Goal: Task Accomplishment & Management: Use online tool/utility

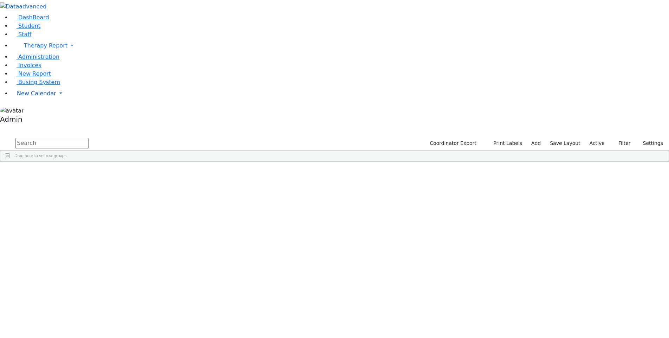
click at [26, 97] on span "New Calendar" at bounding box center [36, 93] width 39 height 7
click at [37, 111] on span "Calendar" at bounding box center [27, 107] width 25 height 7
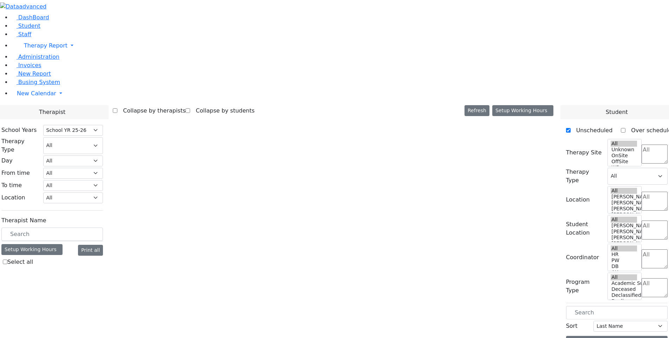
select select "212"
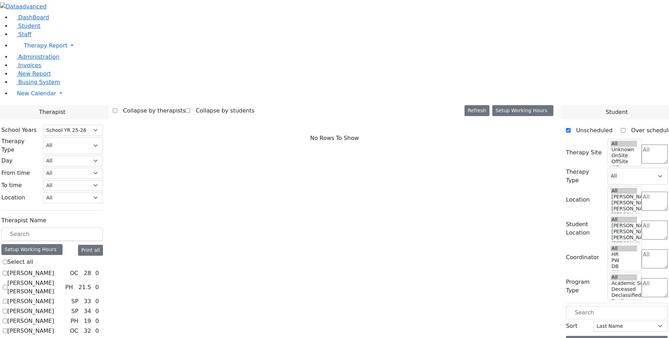
checkbox input "true"
select select "4"
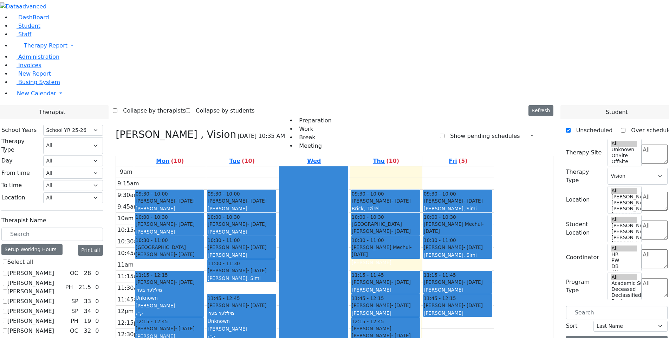
click at [579, 125] on label "Unscheduled" at bounding box center [592, 130] width 42 height 11
click at [571, 128] on input "Unscheduled" at bounding box center [568, 130] width 5 height 5
click at [591, 125] on label "Unscheduled" at bounding box center [592, 130] width 42 height 11
click at [571, 128] on input "Unscheduled" at bounding box center [568, 130] width 5 height 5
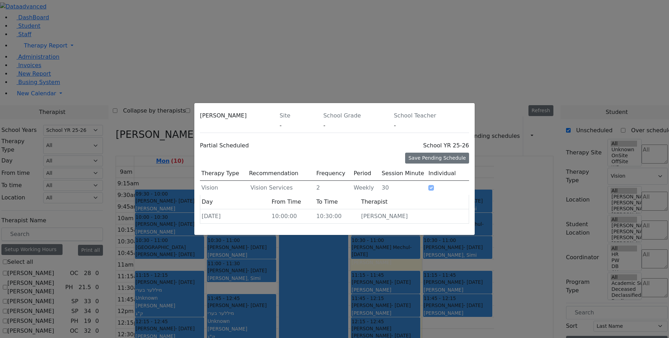
click at [469, 117] on icon at bounding box center [469, 117] width 0 height 0
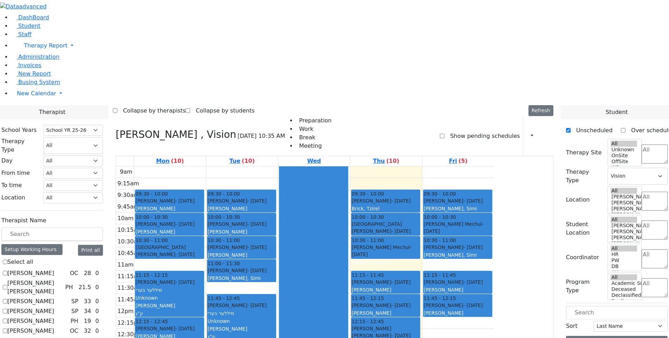
click at [204, 213] on div "10:00 - 10:30" at bounding box center [170, 216] width 68 height 7
click at [260, 100] on button "Delete Schedule" at bounding box center [260, 99] width 47 height 11
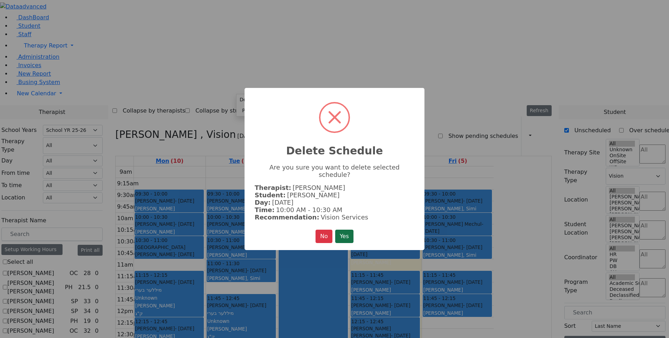
click at [345, 232] on button "Yes" at bounding box center [344, 236] width 18 height 13
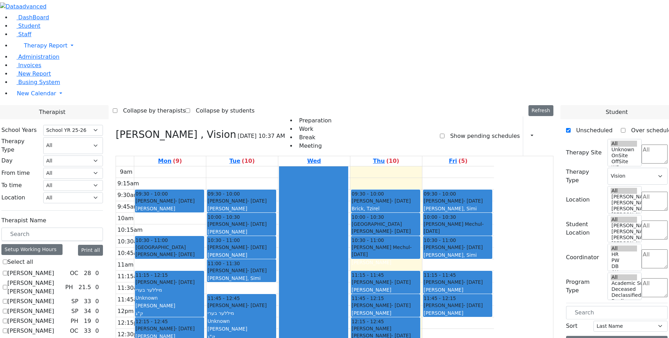
click at [579, 125] on label "Unscheduled" at bounding box center [592, 130] width 42 height 11
click at [571, 128] on input "Unscheduled" at bounding box center [568, 130] width 5 height 5
click at [579, 125] on label "Unscheduled" at bounding box center [592, 130] width 42 height 11
click at [571, 128] on input "Unscheduled" at bounding box center [568, 130] width 5 height 5
click at [579, 125] on label "Unscheduled" at bounding box center [592, 130] width 42 height 11
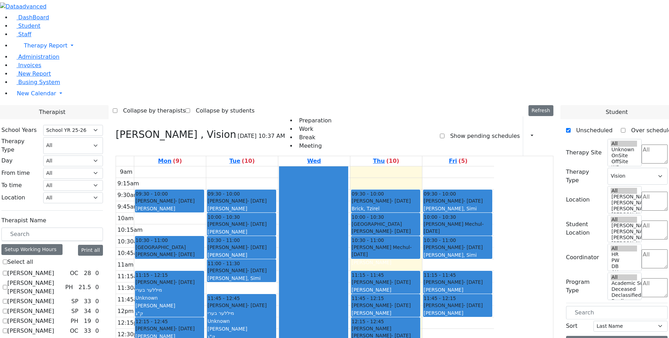
click at [571, 128] on input "Unscheduled" at bounding box center [568, 130] width 5 height 5
checkbox input "false"
click at [595, 306] on input "text" at bounding box center [617, 312] width 102 height 13
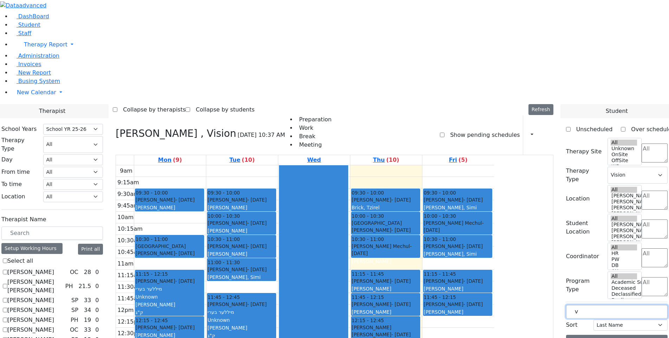
type input "v"
click at [658, 167] on select "All Psych Hearing Vision Speech Physical Occupational" at bounding box center [638, 175] width 60 height 17
select select
click at [611, 167] on select "All Psych Hearing Vision Speech Physical Occupational" at bounding box center [638, 175] width 60 height 17
click at [604, 305] on input "v" at bounding box center [617, 311] width 102 height 13
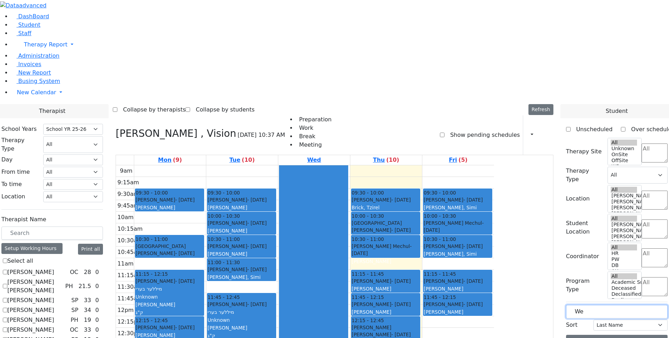
type input "We"
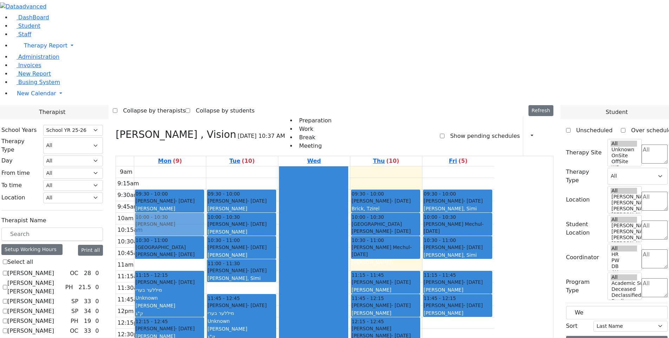
drag, startPoint x: 591, startPoint y: 178, endPoint x: 218, endPoint y: 95, distance: 382.1
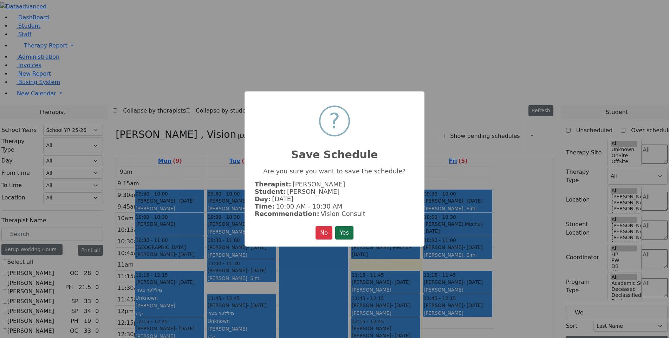
click at [346, 230] on button "Yes" at bounding box center [344, 232] width 18 height 13
select select "4"
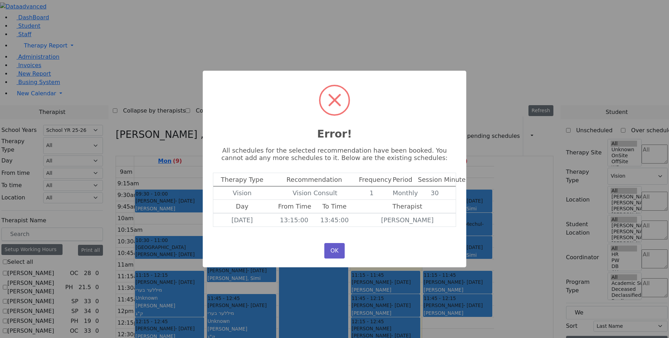
click at [335, 252] on button "OK" at bounding box center [335, 250] width 20 height 15
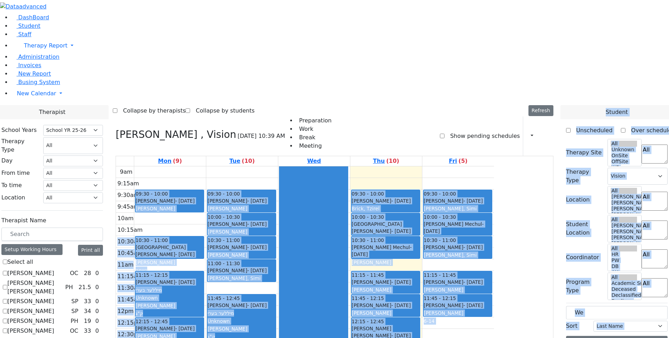
drag, startPoint x: 597, startPoint y: 160, endPoint x: 238, endPoint y: 112, distance: 362.6
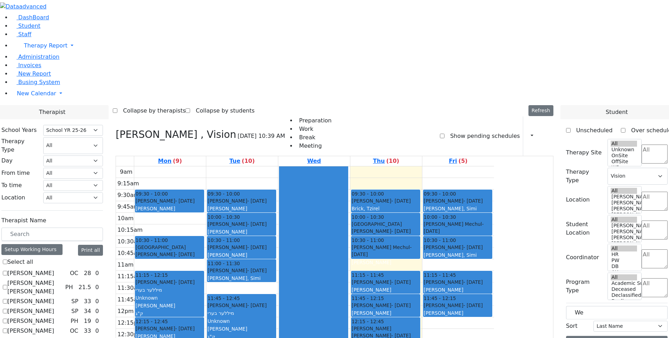
drag, startPoint x: 591, startPoint y: 179, endPoint x: 232, endPoint y: 95, distance: 368.5
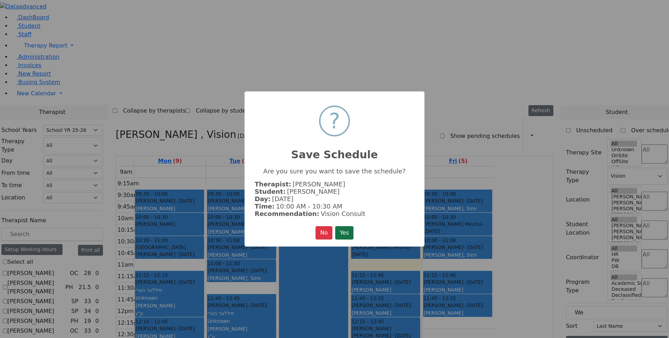
click at [343, 231] on button "Yes" at bounding box center [344, 232] width 18 height 13
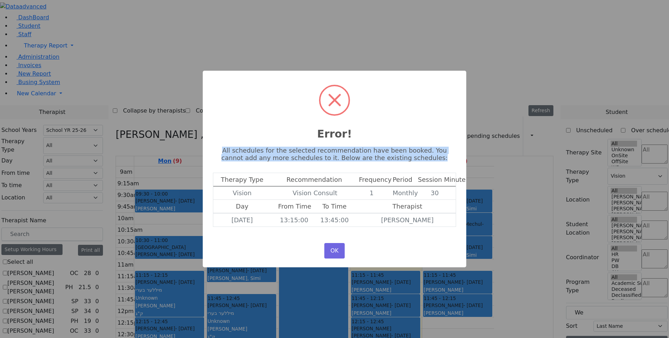
drag, startPoint x: 219, startPoint y: 149, endPoint x: 421, endPoint y: 156, distance: 202.6
click at [421, 156] on p "All schedules for the selected recommendation have been booked. You cannot add …" at bounding box center [334, 154] width 243 height 15
copy p "All schedules for the selected recommendation have been booked. You cannot add …"
click at [333, 250] on button "OK" at bounding box center [335, 250] width 20 height 15
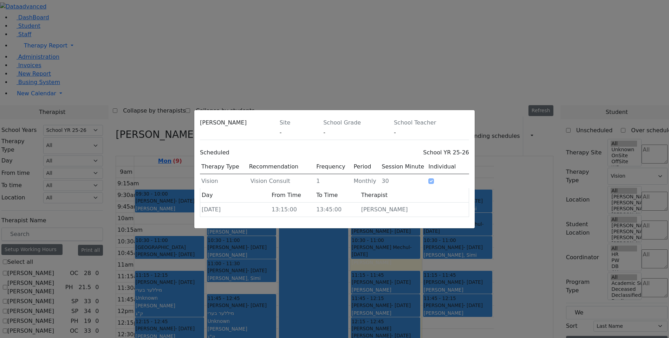
click at [469, 124] on icon at bounding box center [469, 124] width 0 height 0
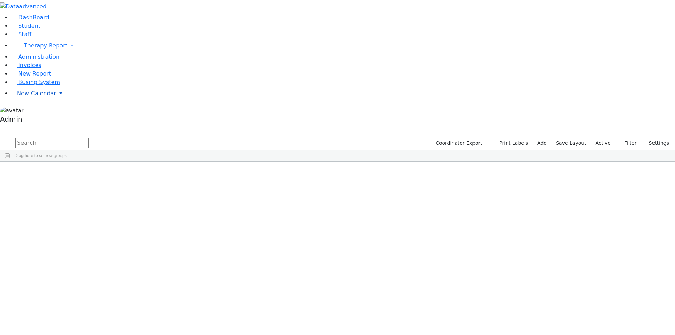
click at [52, 101] on link "New Calendar" at bounding box center [343, 93] width 664 height 14
click at [31, 111] on span "Calendar" at bounding box center [27, 107] width 25 height 7
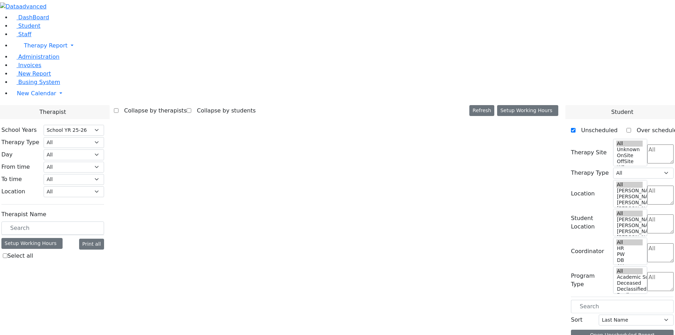
select select "212"
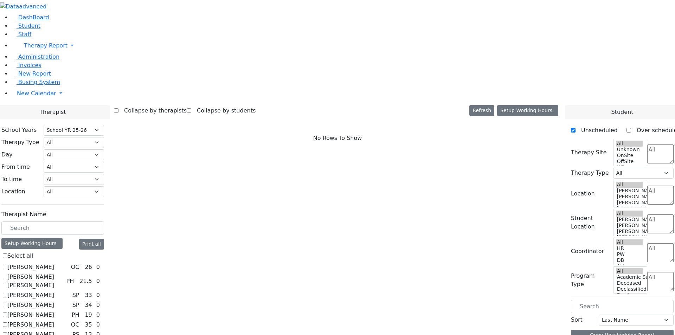
click at [63, 273] on label "[PERSON_NAME] [PERSON_NAME]" at bounding box center [35, 281] width 56 height 17
click at [7, 279] on input "[PERSON_NAME] [PERSON_NAME]" at bounding box center [5, 281] width 5 height 5
checkbox input "true"
select select "2"
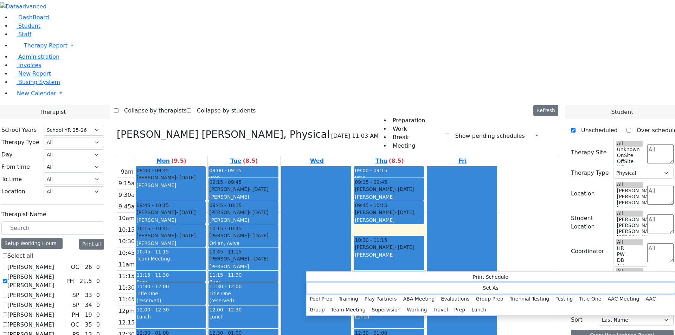
click at [329, 284] on button "Set As" at bounding box center [491, 288] width 368 height 11
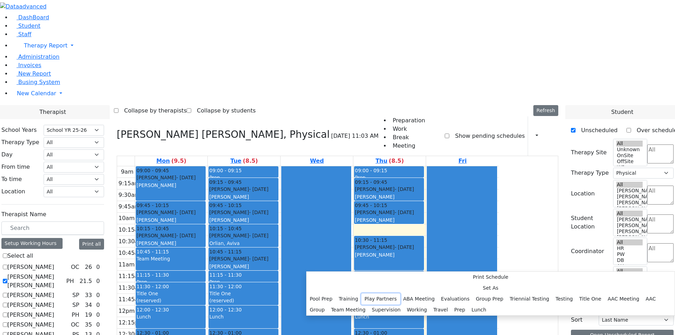
click at [400, 294] on button "Play Partners" at bounding box center [380, 299] width 39 height 11
select select "2"
select select "13:45:00"
select select "14:00:00"
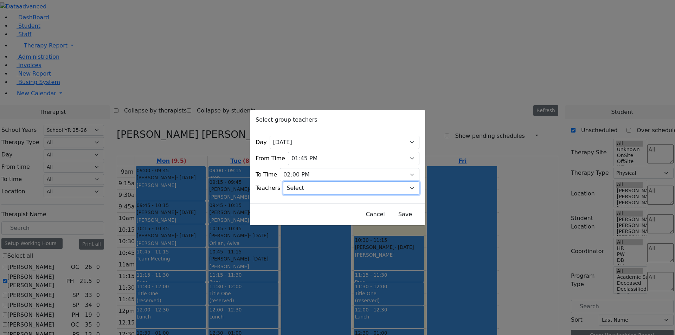
click at [324, 185] on select "Select Aliza, Ptalis Atara, Gross Avraham (Alan), Feigenbaum Bluma, Kramer Brac…" at bounding box center [351, 187] width 136 height 13
click at [379, 270] on div "Select group teachers Day All Monday Tuesday Wednesday Thursday Friday From Tim…" at bounding box center [337, 167] width 675 height 335
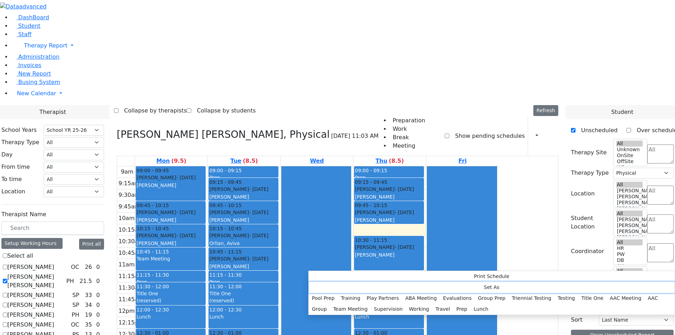
click at [334, 287] on button "Set As" at bounding box center [492, 287] width 366 height 11
click at [402, 293] on button "Play Partners" at bounding box center [383, 298] width 39 height 11
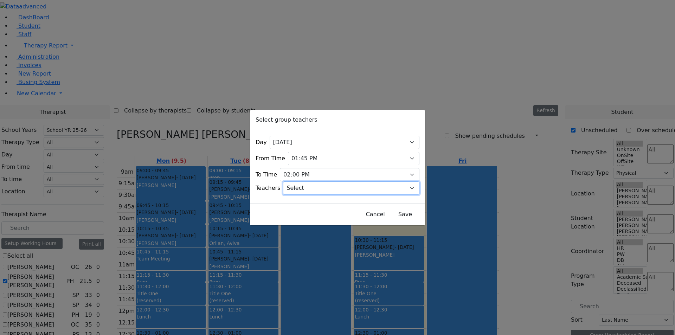
click at [360, 185] on select "Select Aliza, Ptalis Atara, Gross Avraham (Alan), Feigenbaum Bluma, Kramer Brac…" at bounding box center [351, 187] width 136 height 13
select select "Sarah, Kaganoff"
click at [292, 181] on select "Select Aliza, Ptalis Atara, Gross Avraham (Alan), Feigenbaum Bluma, Kramer Brac…" at bounding box center [351, 187] width 136 height 13
click at [390, 210] on button "Save" at bounding box center [405, 214] width 31 height 13
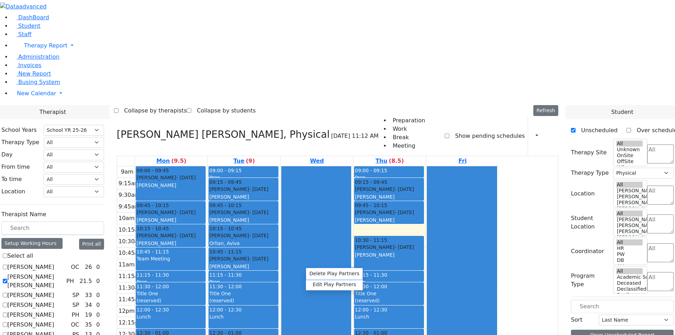
click at [335, 273] on button "Delete Play Partners" at bounding box center [334, 273] width 56 height 11
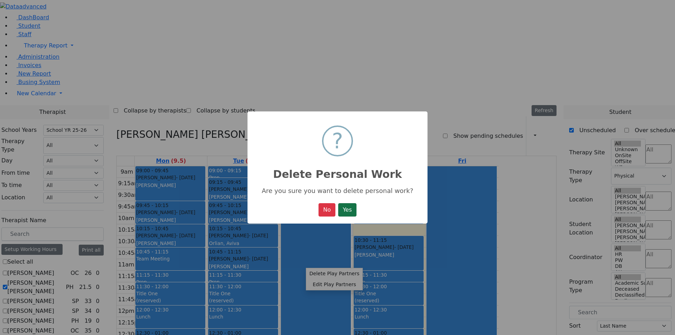
click at [345, 210] on button "Yes" at bounding box center [347, 209] width 18 height 13
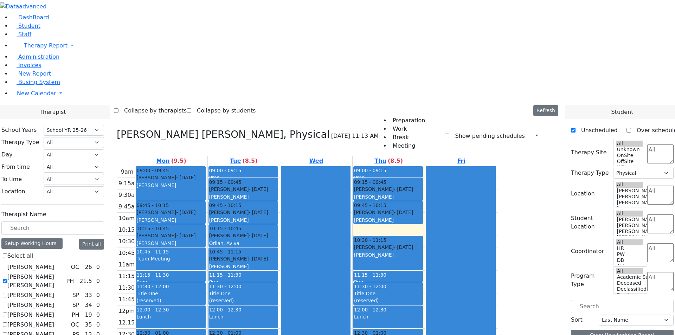
click at [63, 273] on label "[PERSON_NAME] [PERSON_NAME]" at bounding box center [35, 281] width 56 height 17
click at [7, 279] on input "[PERSON_NAME] [PERSON_NAME]" at bounding box center [5, 281] width 5 height 5
checkbox input "false"
select select
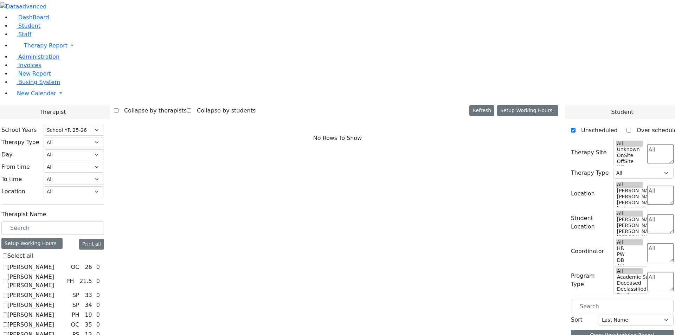
scroll to position [35, 0]
checkbox input "true"
select select "4"
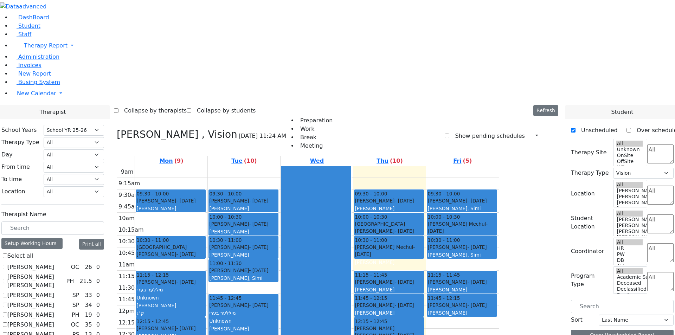
click at [582, 125] on label "Unscheduled" at bounding box center [597, 130] width 42 height 11
click at [576, 128] on input "Unscheduled" at bounding box center [573, 130] width 5 height 5
checkbox input "false"
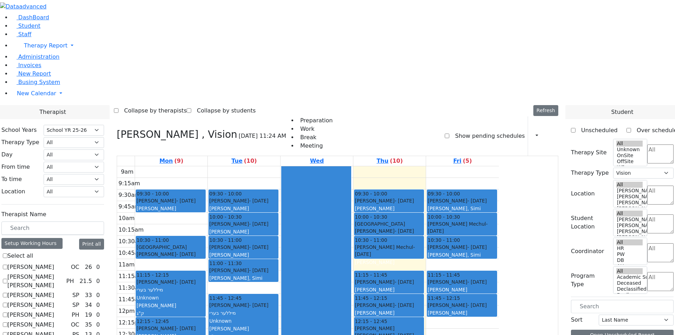
scroll to position [140, 0]
click at [602, 300] on input "text" at bounding box center [622, 306] width 103 height 13
type input "wer"
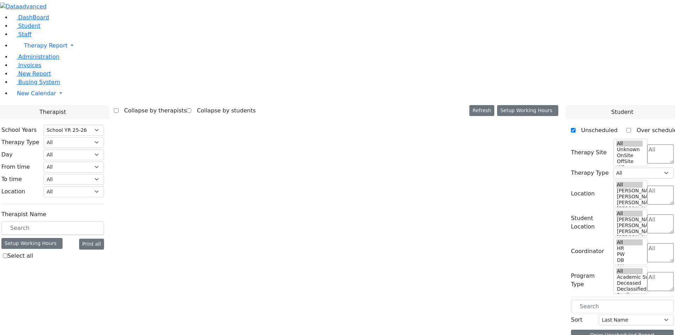
select select "212"
select select "4"
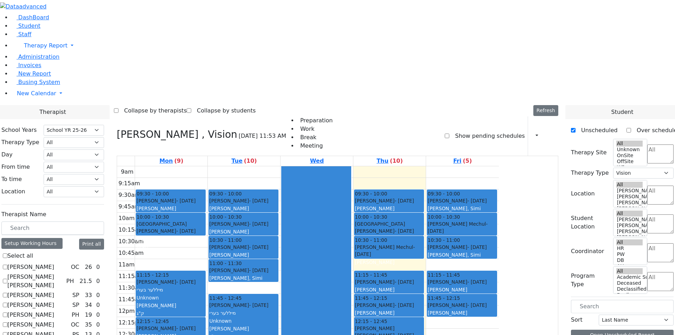
click at [592, 125] on label "Unscheduled" at bounding box center [597, 130] width 42 height 11
click at [576, 128] on input "Unscheduled" at bounding box center [573, 130] width 5 height 5
checkbox input "false"
click at [604, 300] on input "text" at bounding box center [622, 306] width 103 height 13
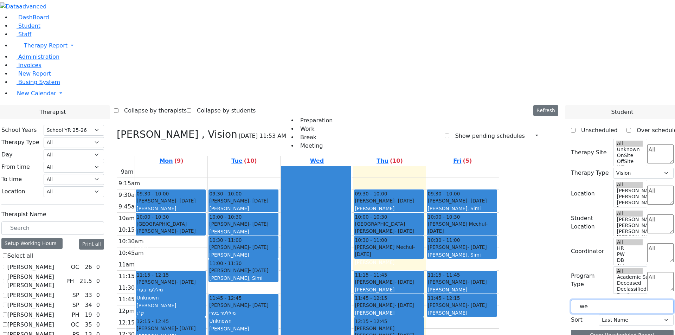
scroll to position [0, 0]
type input "wer"
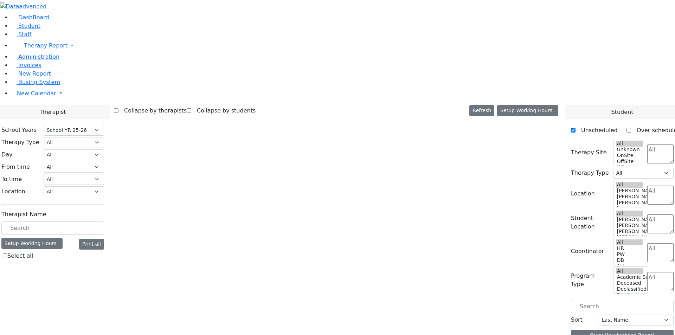
select select "212"
select select "4"
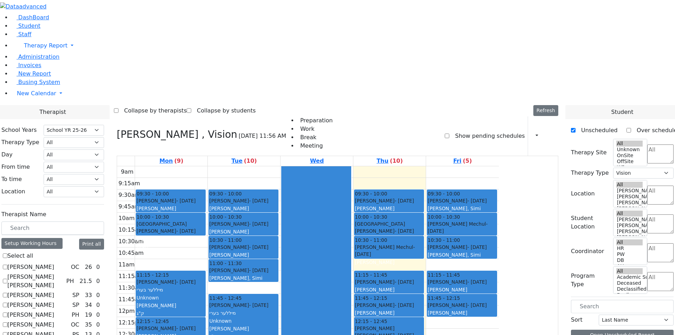
click at [591, 125] on label "Unscheduled" at bounding box center [597, 130] width 42 height 11
click at [576, 128] on input "Unscheduled" at bounding box center [573, 130] width 5 height 5
click at [599, 125] on label "Unscheduled" at bounding box center [597, 130] width 42 height 11
click at [576, 128] on input "Unscheduled" at bounding box center [573, 130] width 5 height 5
click at [595, 125] on label "Unscheduled" at bounding box center [597, 130] width 42 height 11
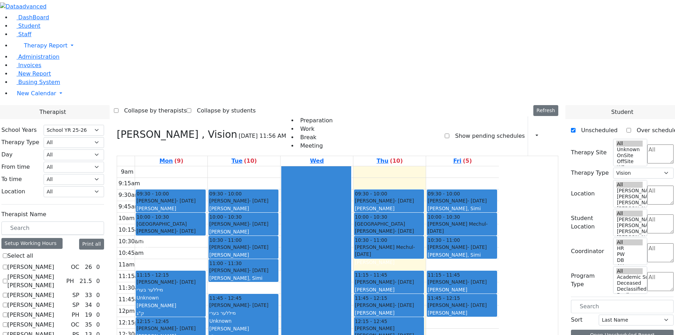
click at [576, 128] on input "Unscheduled" at bounding box center [573, 130] width 5 height 5
checkbox input "false"
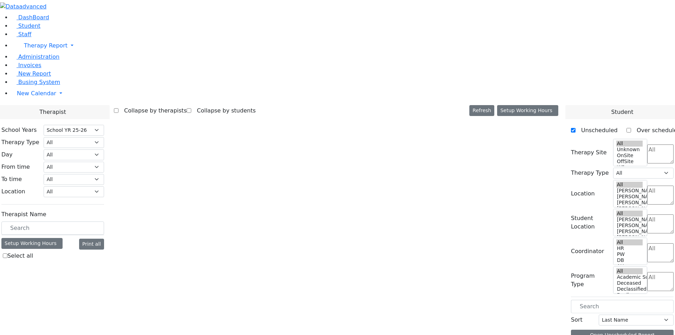
select select "212"
select select "4"
select select "212"
select select "4"
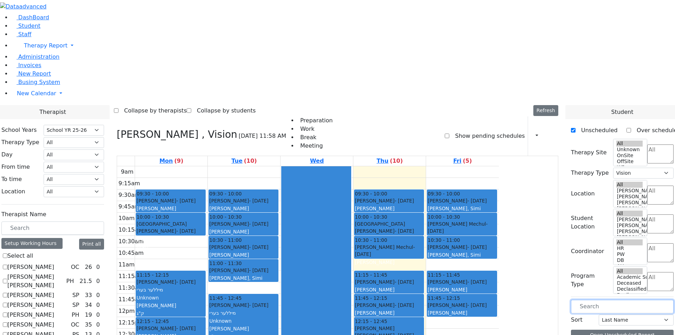
click at [605, 300] on input "text" at bounding box center [622, 306] width 103 height 13
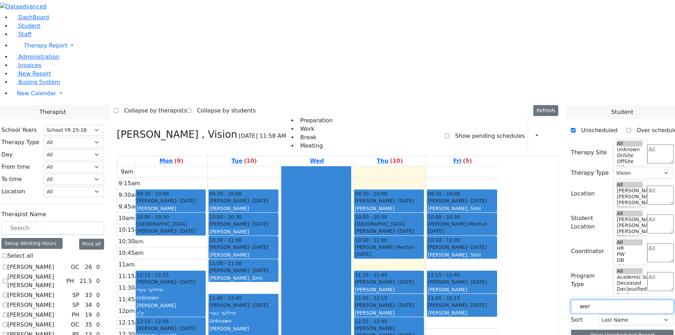
click at [601, 300] on input "wer" at bounding box center [622, 306] width 103 height 13
type input "werz"
click at [583, 125] on label "Unscheduled" at bounding box center [597, 130] width 42 height 11
click at [576, 128] on input "Unscheduled" at bounding box center [573, 130] width 5 height 5
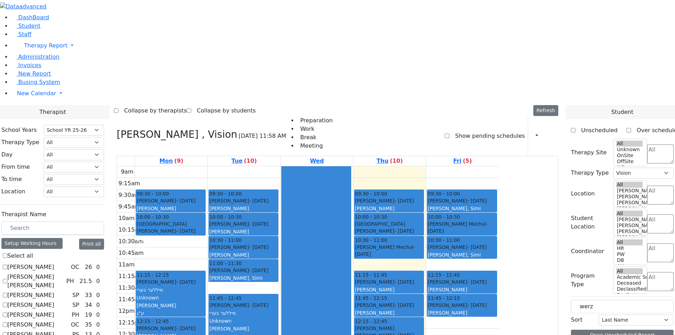
click at [583, 125] on label "Unscheduled" at bounding box center [597, 130] width 42 height 11
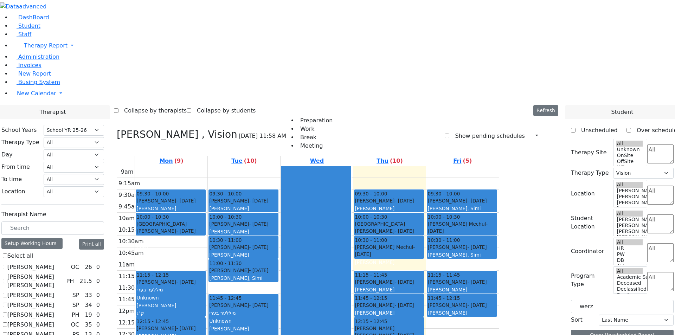
click at [576, 128] on input "Unscheduled" at bounding box center [573, 130] width 5 height 5
checkbox input "true"
click at [605, 300] on input "werz" at bounding box center [622, 306] width 103 height 13
type input "werz"
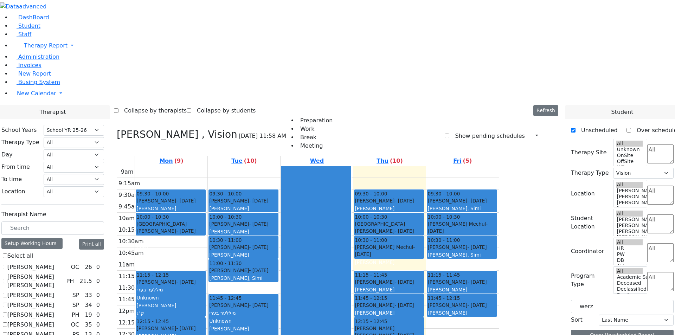
drag, startPoint x: 639, startPoint y: 180, endPoint x: 246, endPoint y: 121, distance: 397.2
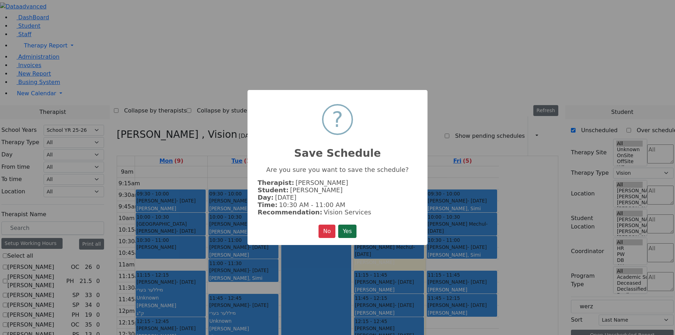
click at [352, 229] on button "Yes" at bounding box center [347, 231] width 18 height 13
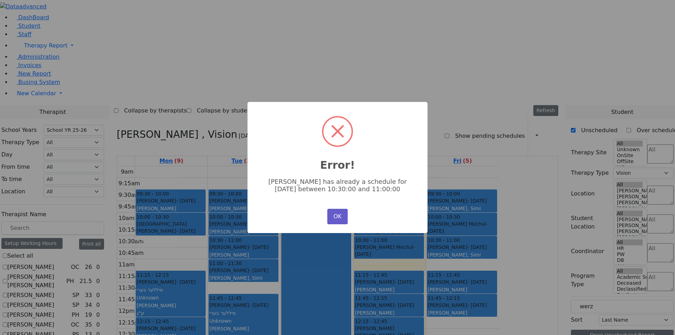
click at [341, 217] on button "OK" at bounding box center [337, 216] width 20 height 15
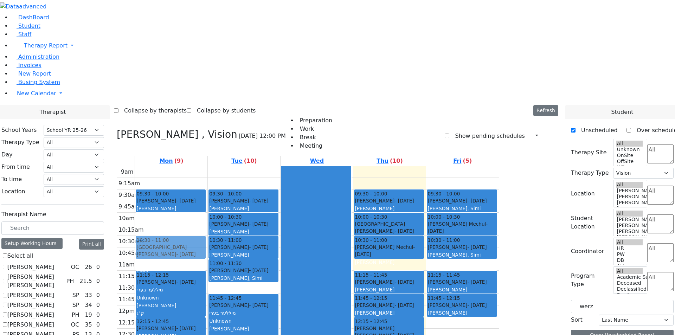
drag, startPoint x: 234, startPoint y: 103, endPoint x: 235, endPoint y: 122, distance: 19.0
click at [207, 166] on div "09:30 - 10:00 Katz Benjamin - 04/08/2013 Kramer Bluma 10:00 - 10:30 Neshuma Sch…" at bounding box center [171, 305] width 72 height 278
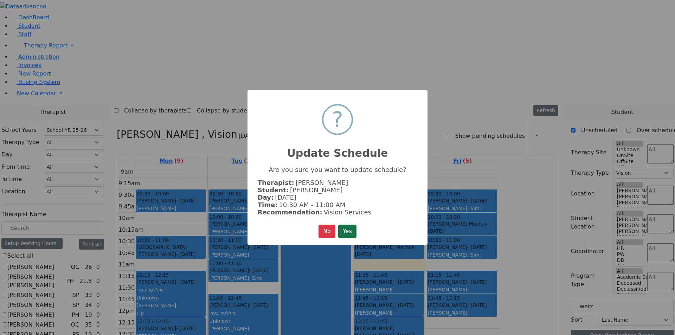
click at [350, 228] on button "Yes" at bounding box center [347, 231] width 18 height 13
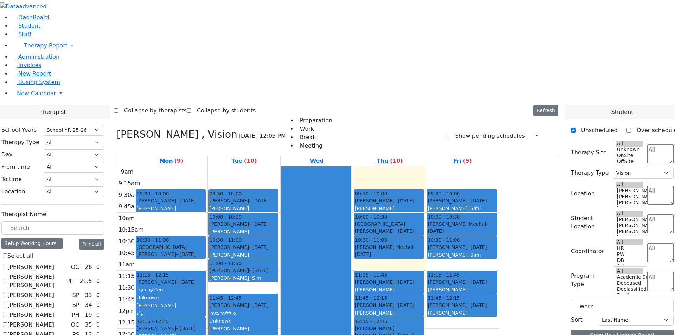
drag, startPoint x: 622, startPoint y: 178, endPoint x: 237, endPoint y: 97, distance: 393.9
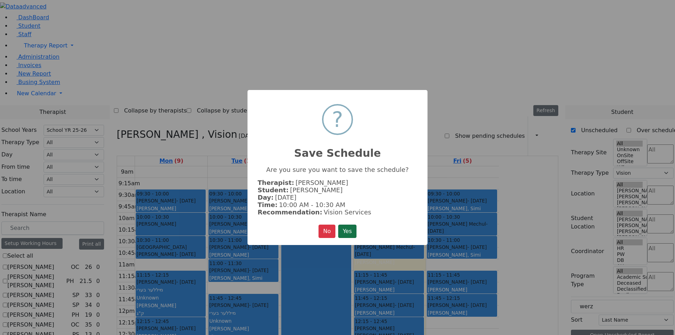
click at [347, 228] on button "Yes" at bounding box center [347, 231] width 18 height 13
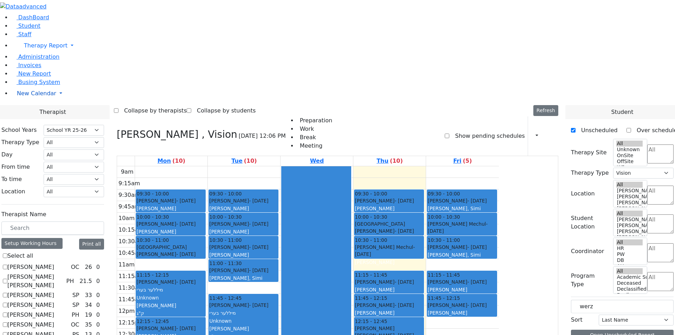
click at [43, 97] on span "New Calendar" at bounding box center [36, 93] width 39 height 7
click at [32, 85] on span "Busing System" at bounding box center [39, 82] width 42 height 7
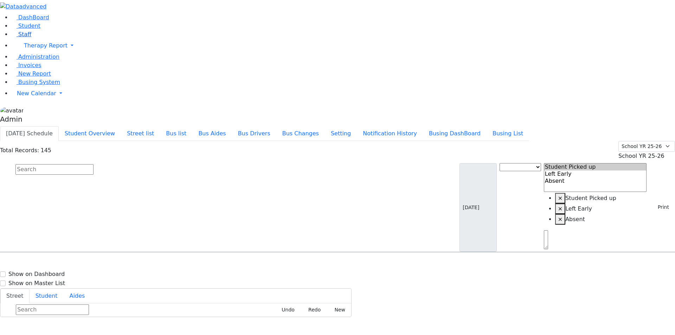
click at [23, 38] on span "Staff" at bounding box center [24, 34] width 13 height 7
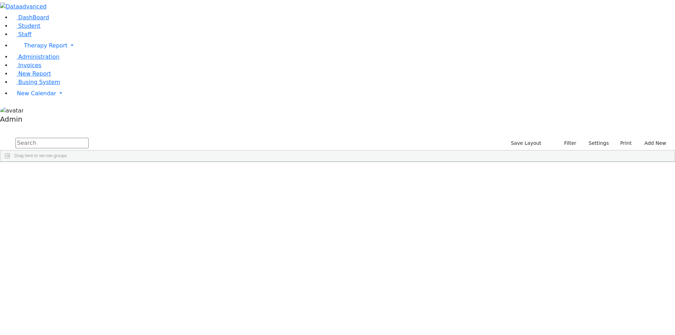
click at [124, 232] on div "Teacher Aide Bilingual" at bounding box center [103, 237] width 41 height 10
click at [42, 232] on div "Appel" at bounding box center [21, 237] width 42 height 10
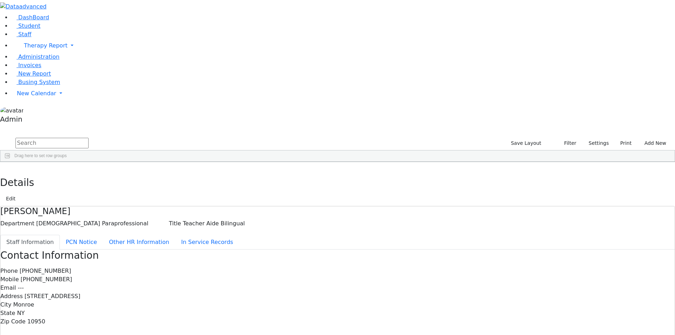
click at [42, 232] on div "Appel" at bounding box center [21, 237] width 42 height 10
click at [19, 193] on button "Edit" at bounding box center [11, 198] width 16 height 11
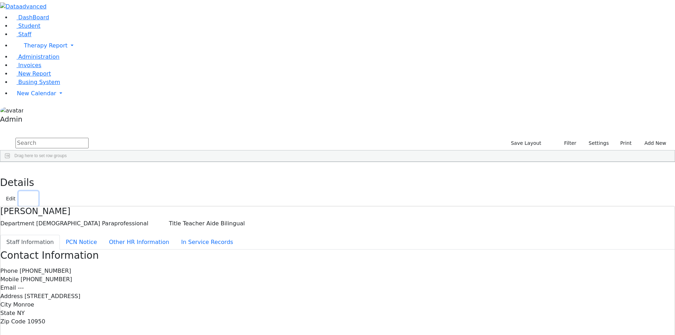
click at [28, 195] on icon "button" at bounding box center [25, 198] width 7 height 7
click at [35, 195] on icon "button" at bounding box center [31, 198] width 7 height 7
click at [57, 126] on aside "DashBoard Student Staff Therapy Report Student Old Calendar Admin" at bounding box center [337, 63] width 675 height 126
click at [32, 97] on span "New Calendar" at bounding box center [36, 93] width 39 height 7
click at [34, 111] on span "Calendar" at bounding box center [27, 107] width 25 height 7
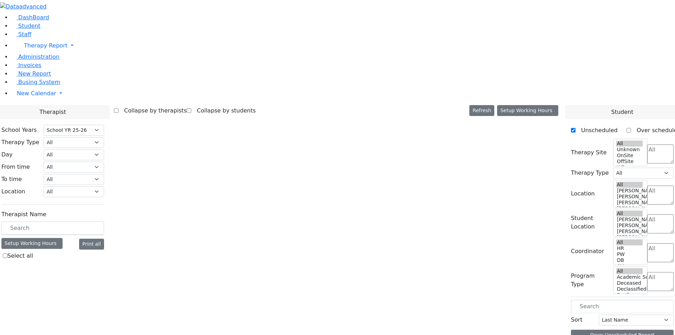
select select "212"
select select "4"
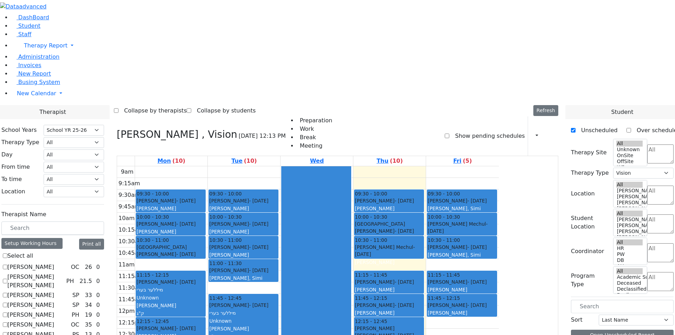
checkbox input "false"
select select
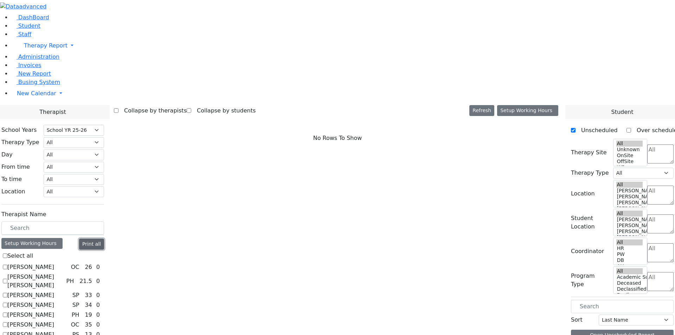
click at [104, 239] on button "Print all" at bounding box center [91, 244] width 25 height 11
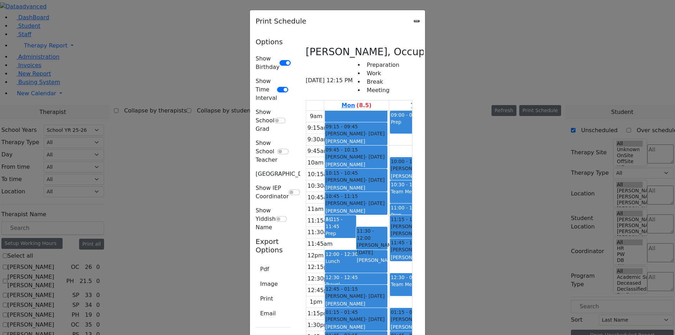
click at [417, 21] on icon "Close" at bounding box center [417, 21] width 0 height 0
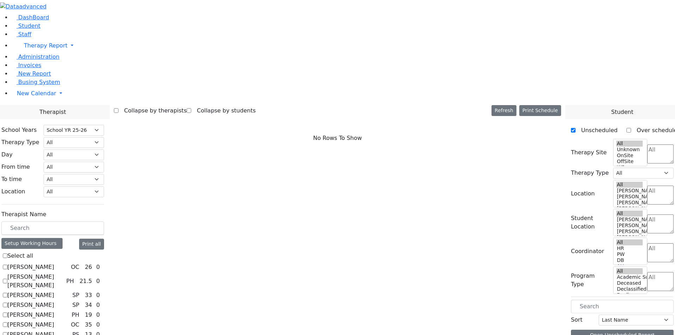
click at [103, 295] on icon at bounding box center [103, 295] width 0 height 0
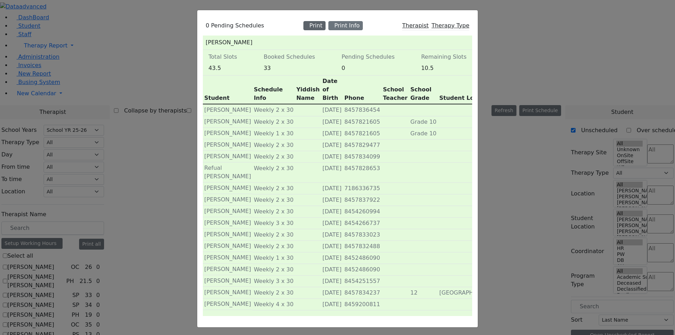
click at [317, 30] on div "Print" at bounding box center [314, 25] width 22 height 9
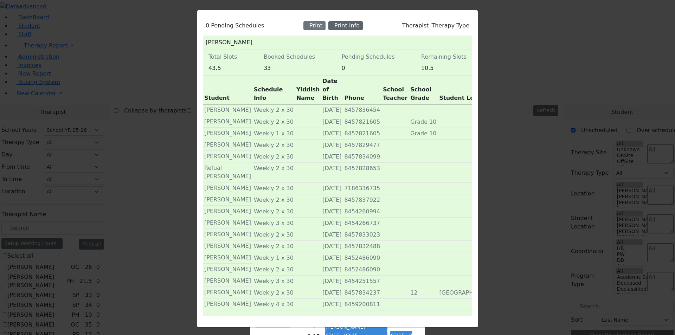
click at [352, 30] on div "Print Info" at bounding box center [345, 25] width 34 height 9
